Goal: Find contact information: Find contact information

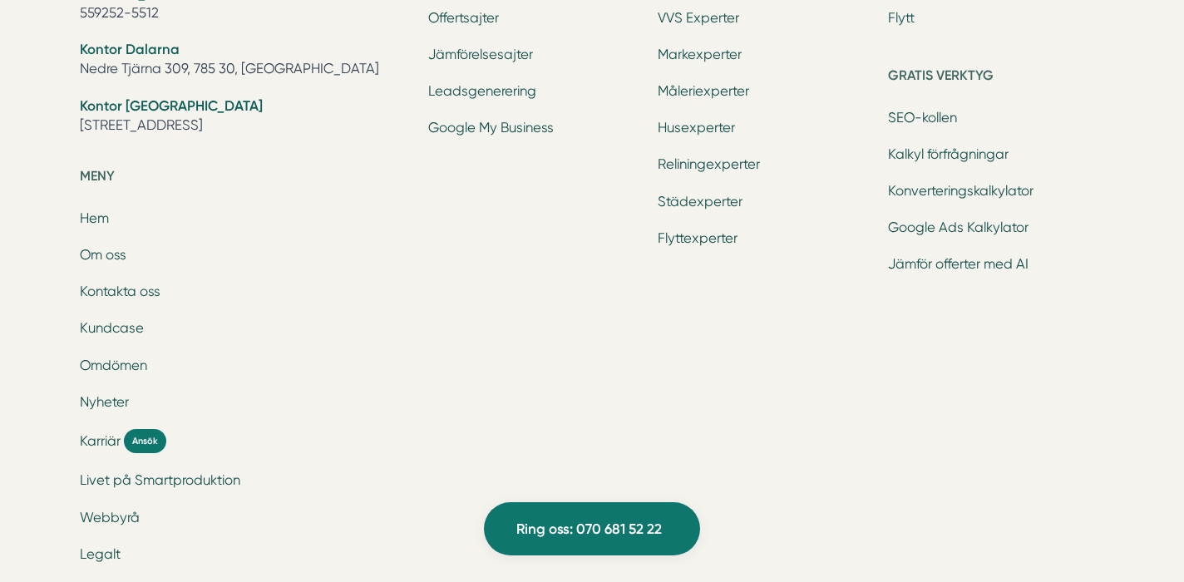
scroll to position [7316, 0]
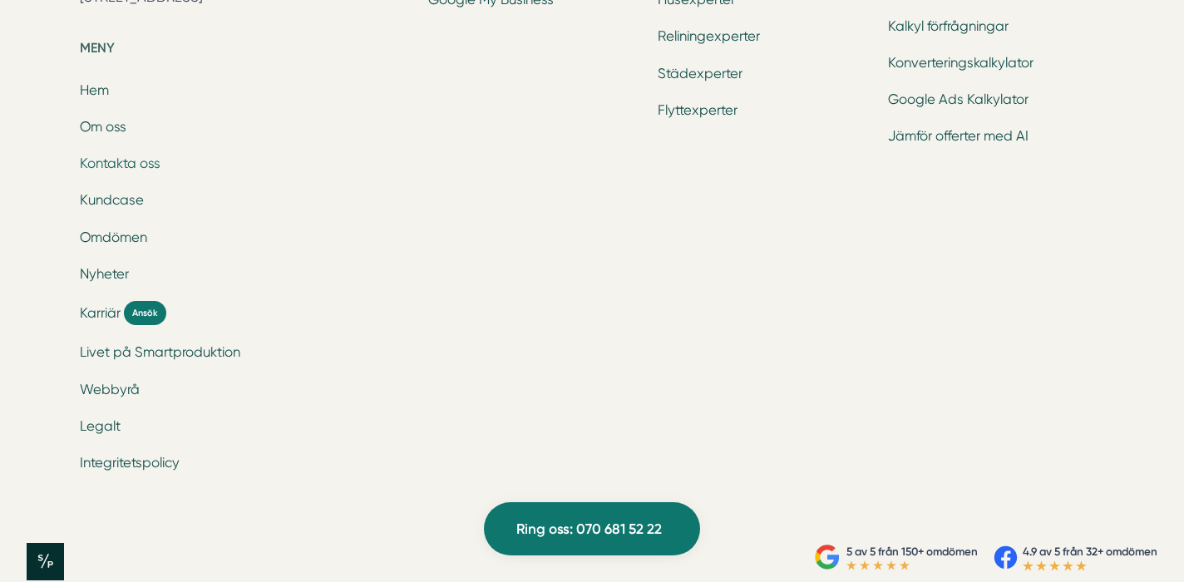
click at [152, 155] on link "Kontakta oss" at bounding box center [120, 163] width 81 height 16
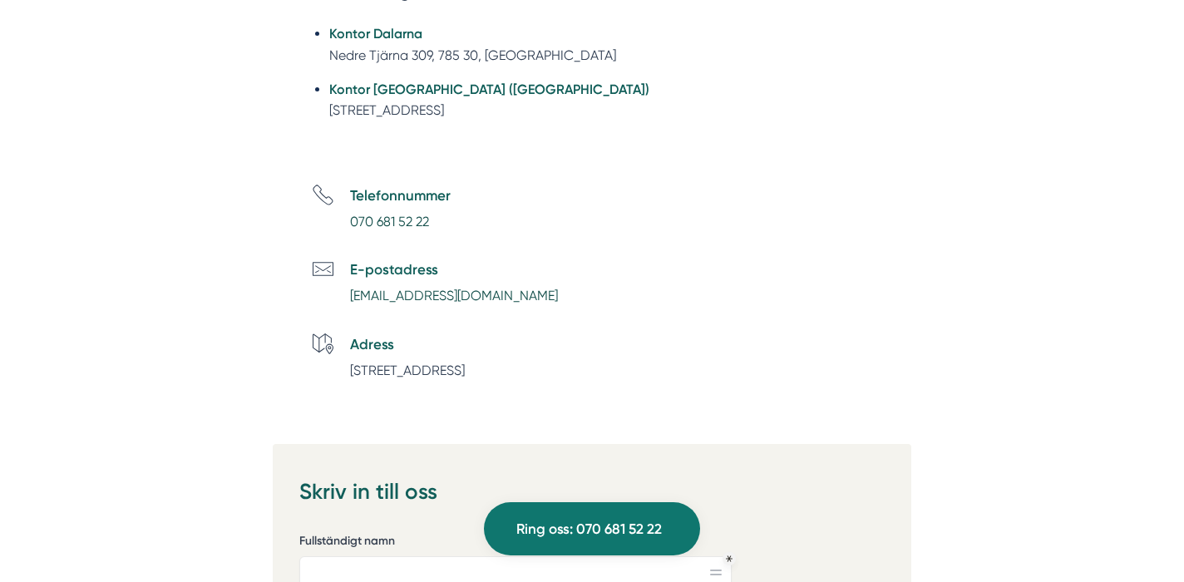
scroll to position [645, 0]
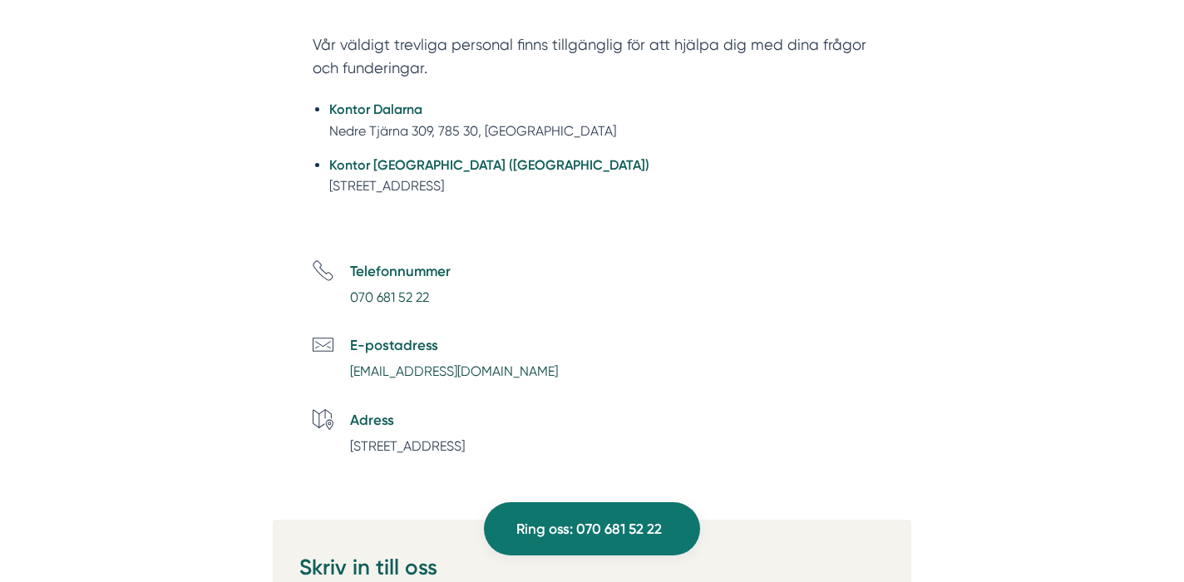
drag, startPoint x: 451, startPoint y: 188, endPoint x: 323, endPoint y: 189, distance: 128.0
click at [323, 189] on ul "Kontor Dalarna Nedre Tjärna 309, 785 30, Gagnef Kontor Stockholm (NYHET) Tellus…" at bounding box center [592, 152] width 559 height 129
copy li "Tellusborgsvägen 67,"
click at [619, 190] on li "Kontor Stockholm (NYHET) Tellusborgsvägen 67, 126 29, Hägersten" at bounding box center [600, 176] width 542 height 42
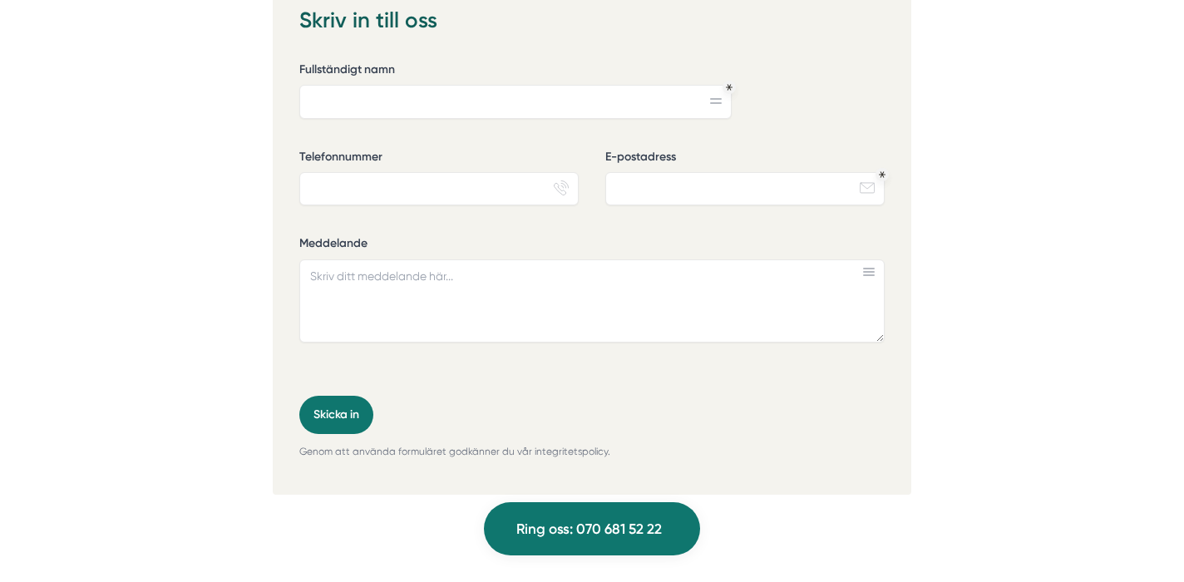
scroll to position [0, 0]
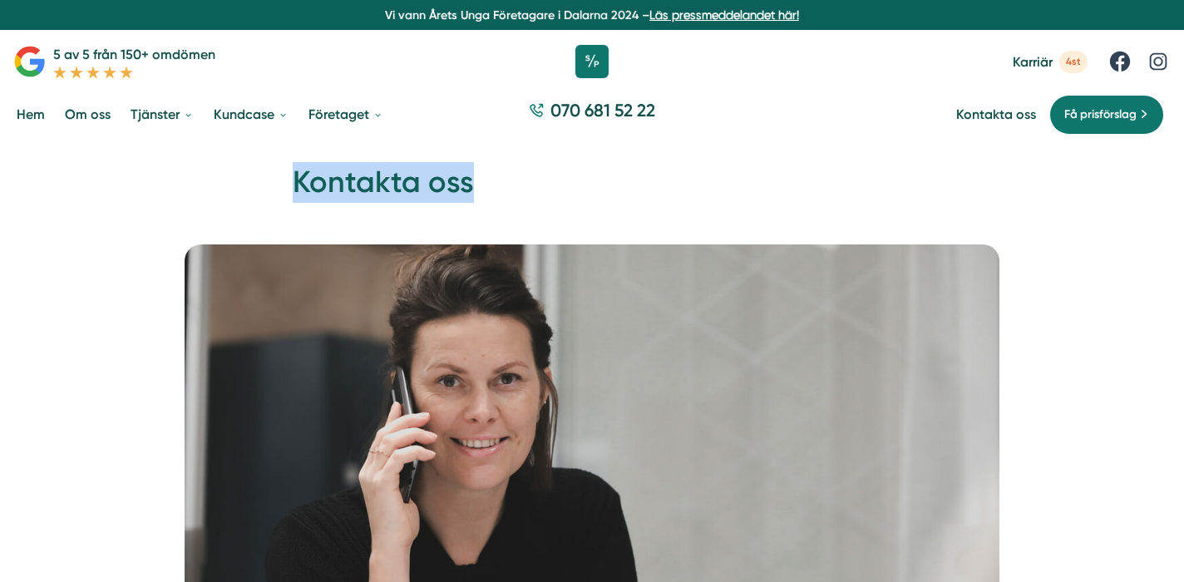
drag, startPoint x: 491, startPoint y: 191, endPoint x: 282, endPoint y: 189, distance: 208.7
click at [281, 190] on div "Hem » Företaget » Kontakta oss Kontakta oss" at bounding box center [592, 189] width 639 height 54
click at [282, 189] on div "Hem » Företaget » Kontakta oss Kontakta oss" at bounding box center [592, 189] width 639 height 54
click at [47, 126] on link "Hem" at bounding box center [30, 114] width 35 height 42
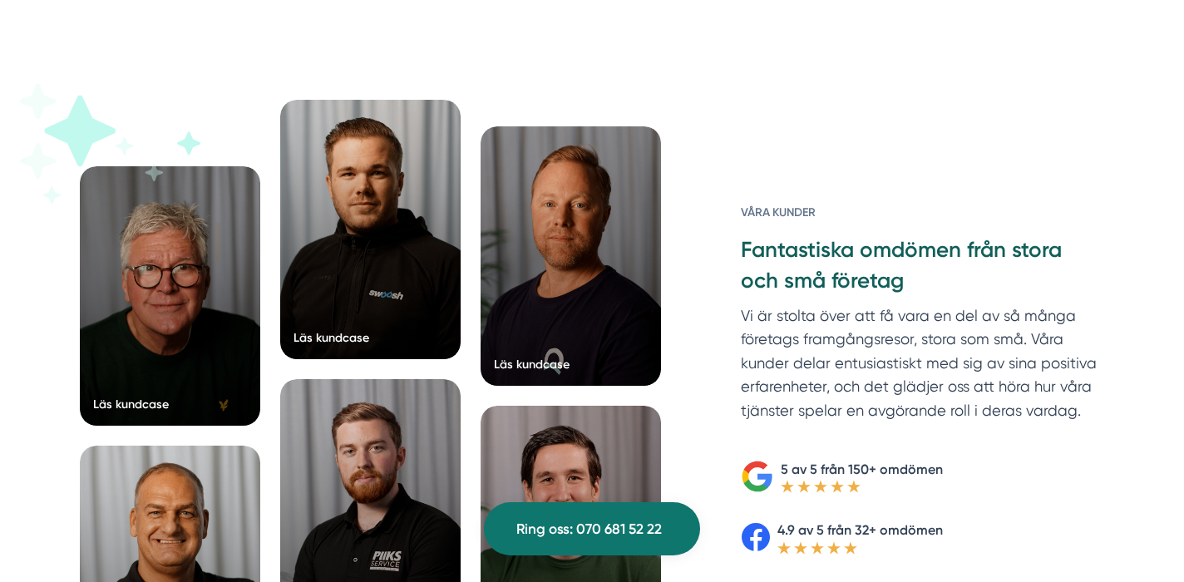
scroll to position [2686, 0]
